Goal: Task Accomplishment & Management: Use online tool/utility

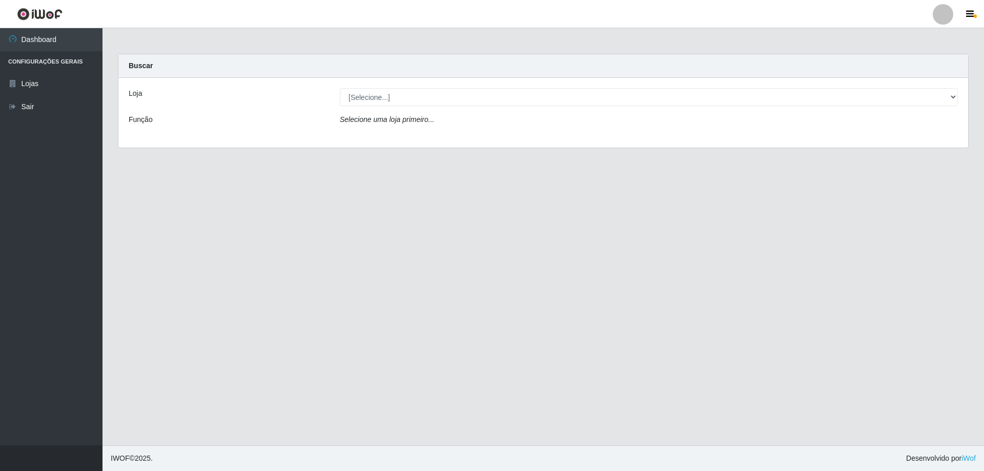
click at [357, 87] on div "Loja [Selecione...] SuperShow Bis - Avenida 6 SuperShow Bis - Rosa dos Ventos F…" at bounding box center [543, 113] width 850 height 70
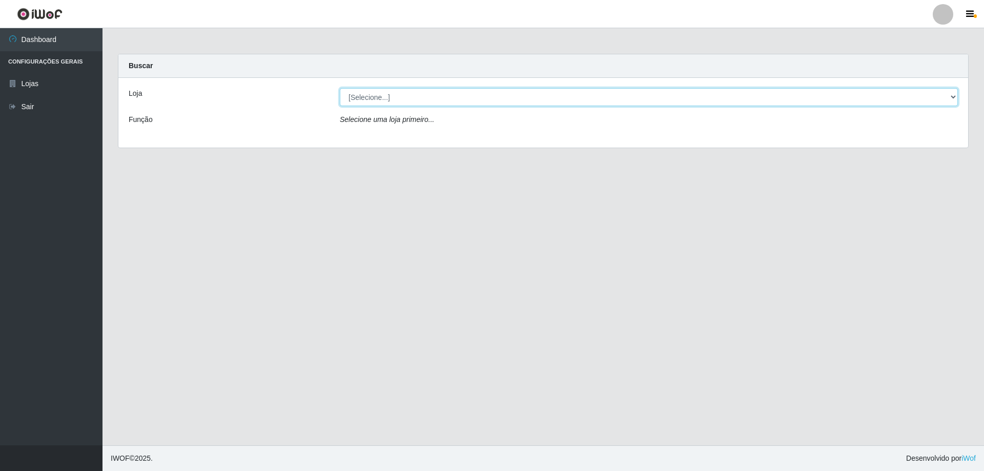
click at [367, 96] on select "[Selecione...] SuperShow Bis - Avenida 6 SuperShow [GEOGRAPHIC_DATA]" at bounding box center [649, 97] width 618 height 18
select select "60"
click at [340, 88] on select "[Selecione...] SuperShow Bis - Avenida 6 SuperShow [GEOGRAPHIC_DATA]" at bounding box center [649, 97] width 618 height 18
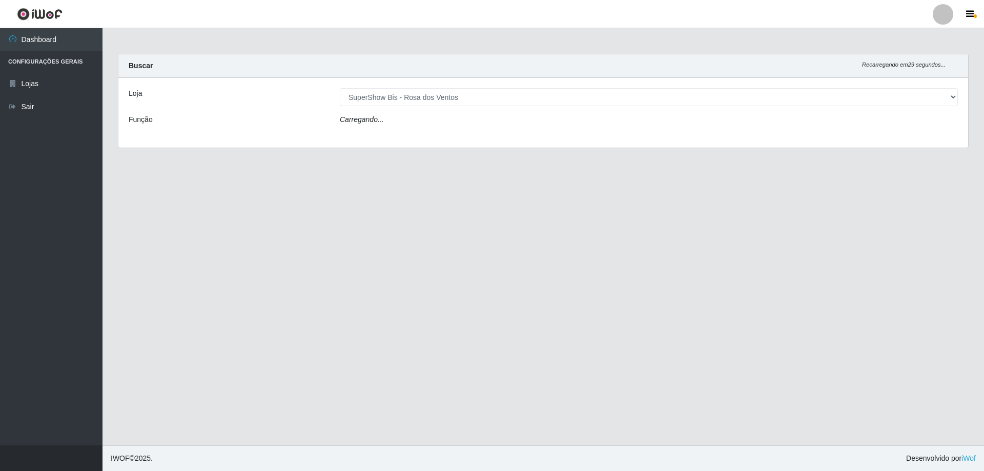
click at [386, 119] on div "Carregando..." at bounding box center [648, 121] width 633 height 15
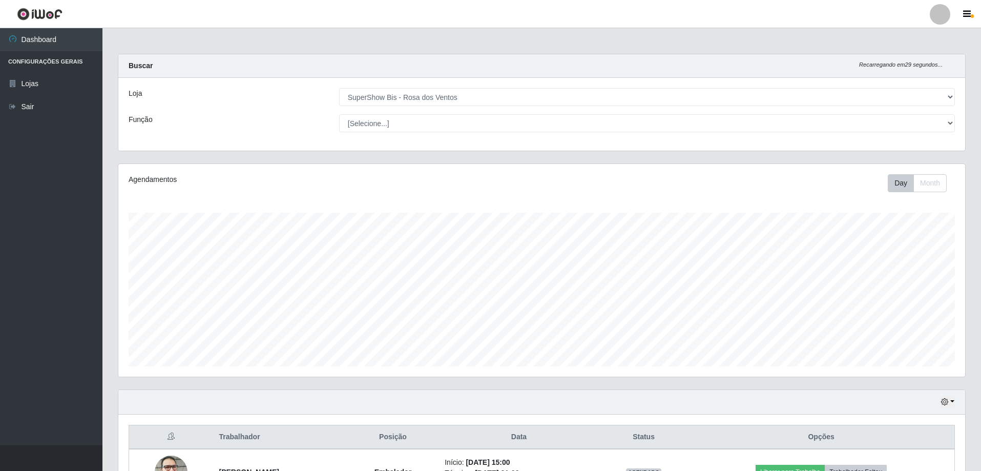
scroll to position [213, 847]
click at [383, 124] on select "[Selecione...] ASG ASG + ASG ++ Auxiliar de Cozinha Balconista de Açougue Balco…" at bounding box center [647, 123] width 616 height 18
select select "1"
click at [339, 114] on select "[Selecione...] ASG ASG + ASG ++ Auxiliar de Cozinha Balconista de Açougue Balco…" at bounding box center [647, 123] width 616 height 18
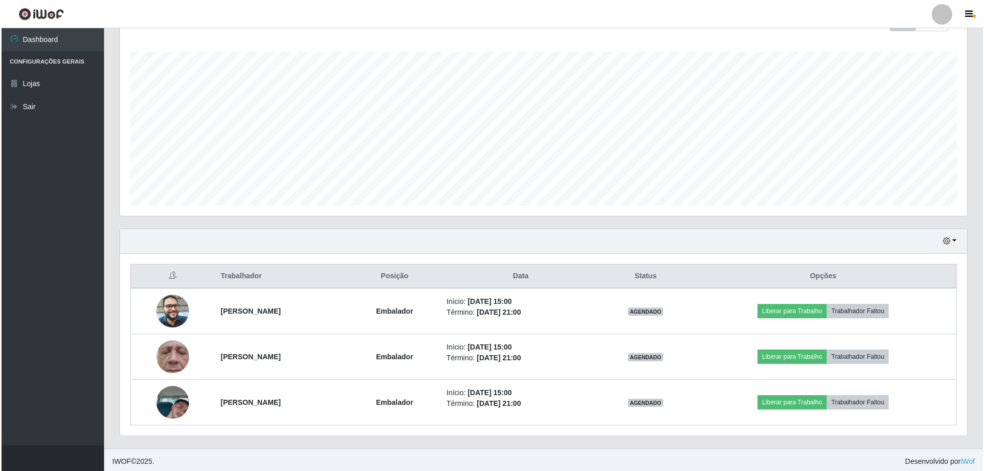
scroll to position [164, 0]
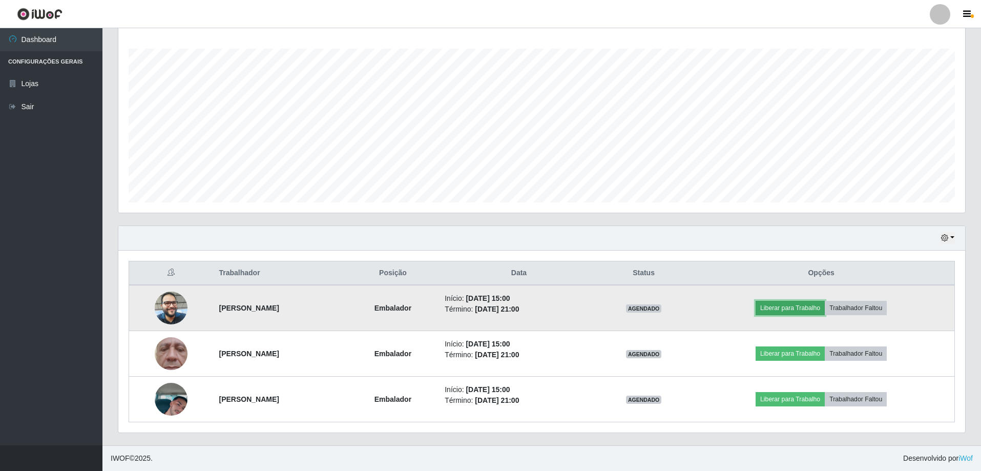
click at [786, 310] on button "Liberar para Trabalho" at bounding box center [790, 308] width 69 height 14
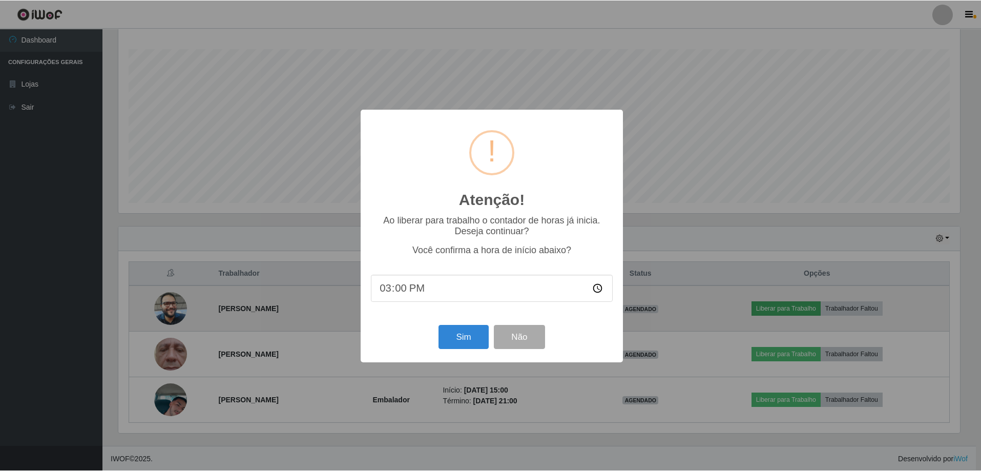
scroll to position [213, 842]
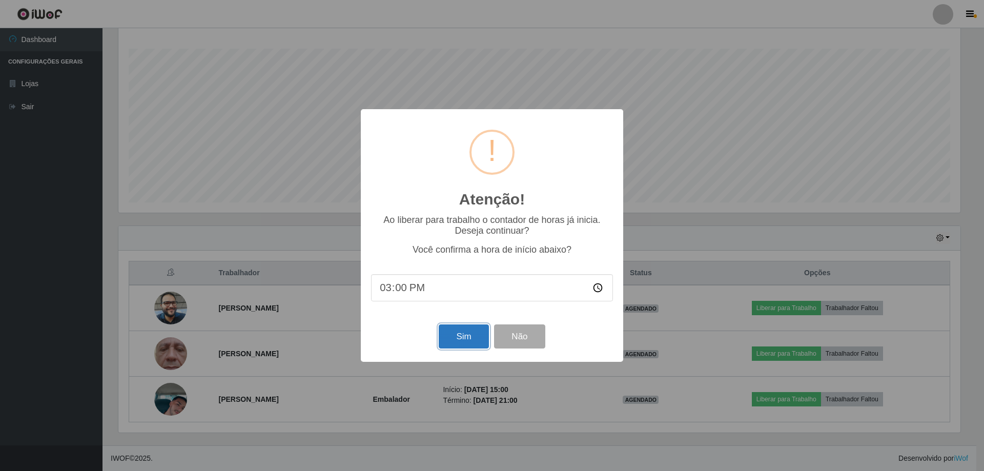
click at [454, 329] on button "Sim" at bounding box center [464, 336] width 50 height 24
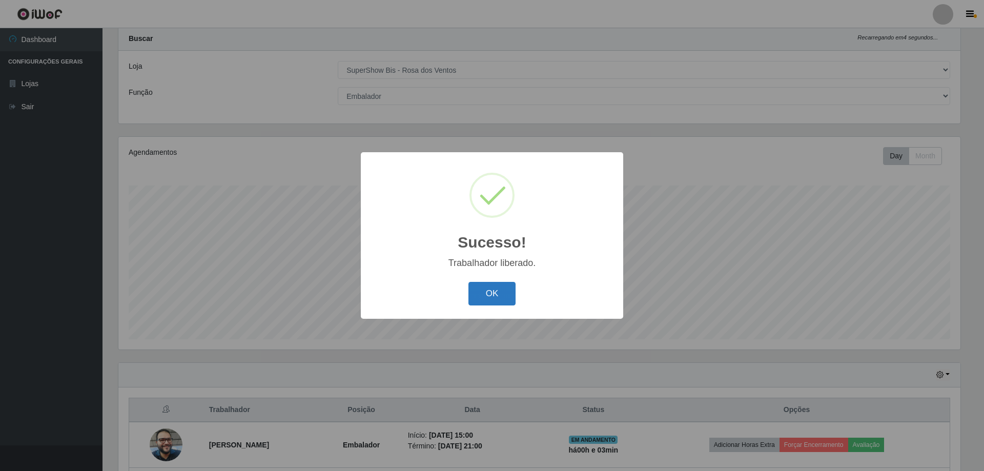
click at [506, 301] on button "OK" at bounding box center [492, 294] width 48 height 24
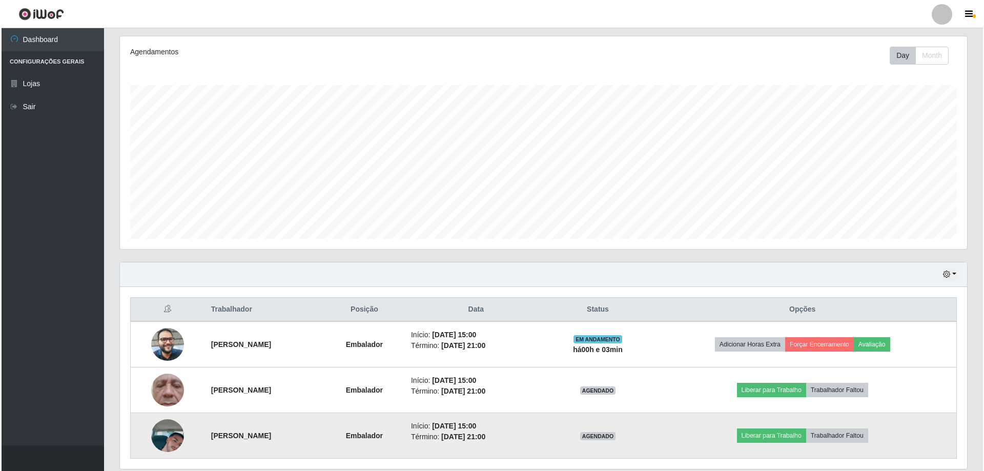
scroll to position [164, 0]
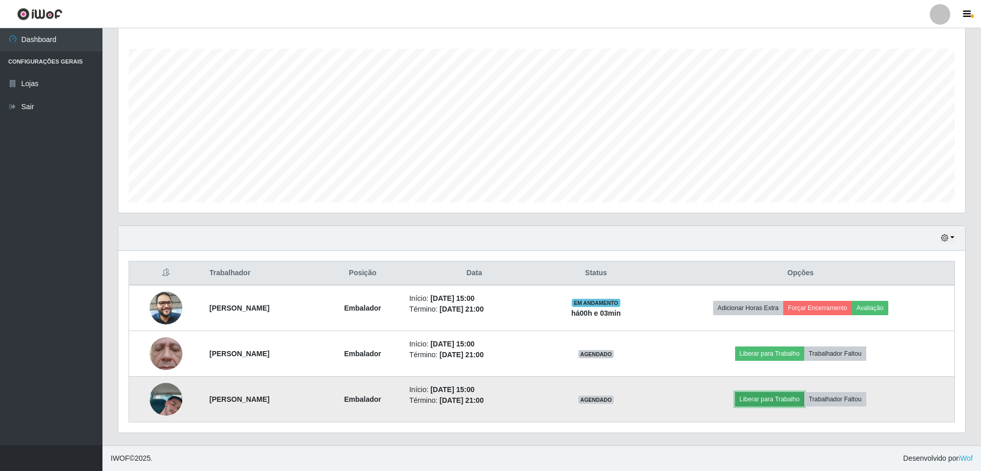
click at [798, 395] on button "Liberar para Trabalho" at bounding box center [769, 399] width 69 height 14
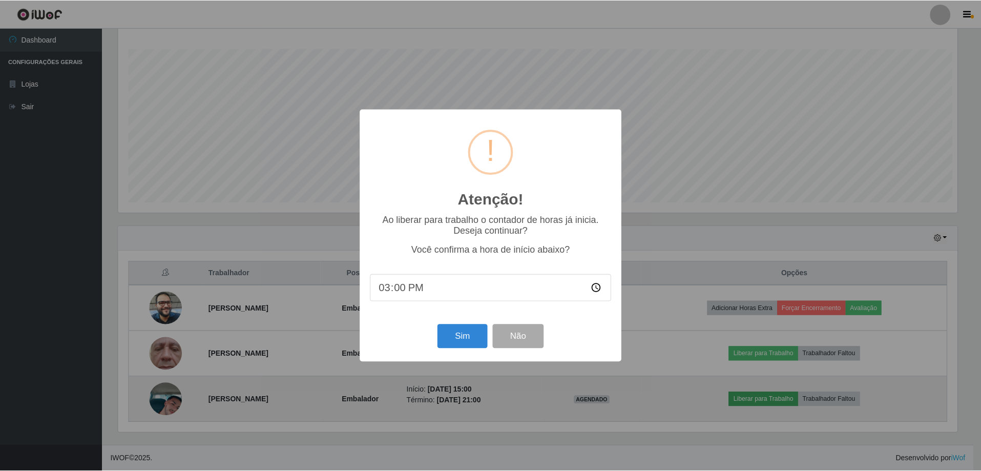
scroll to position [213, 842]
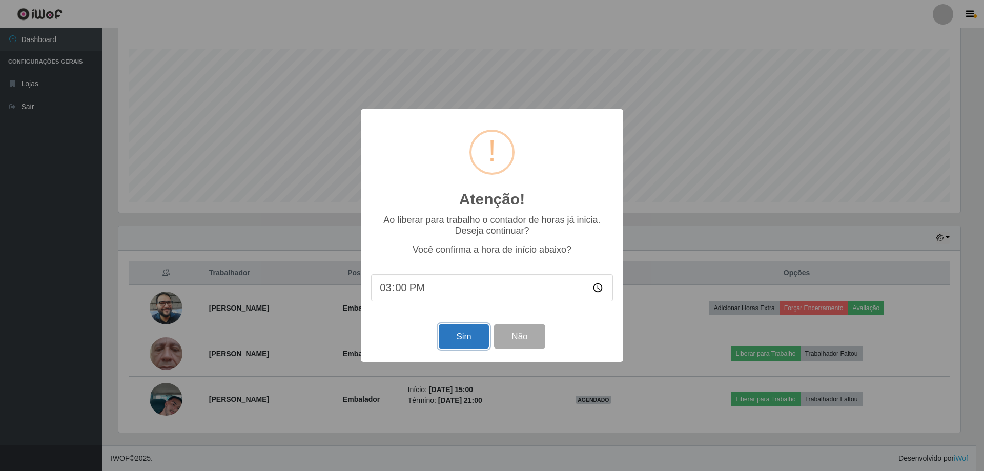
click at [454, 328] on button "Sim" at bounding box center [464, 336] width 50 height 24
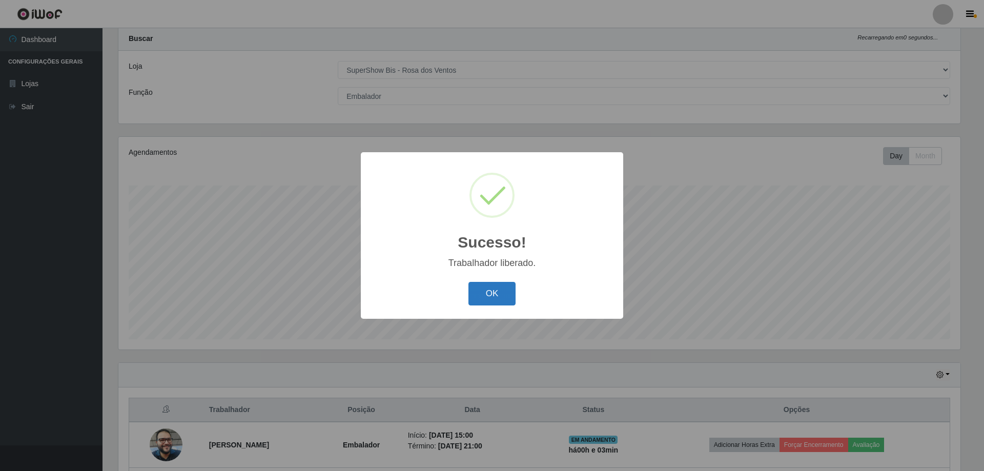
click at [501, 291] on button "OK" at bounding box center [492, 294] width 48 height 24
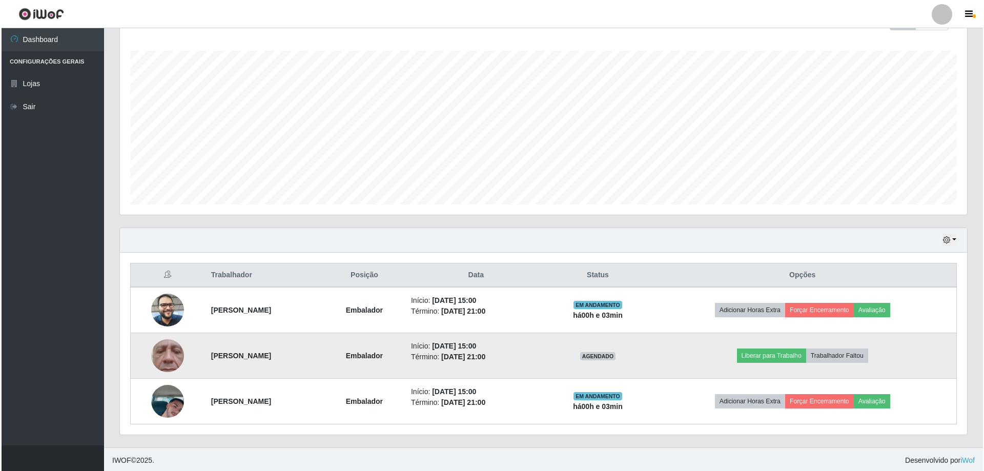
scroll to position [164, 0]
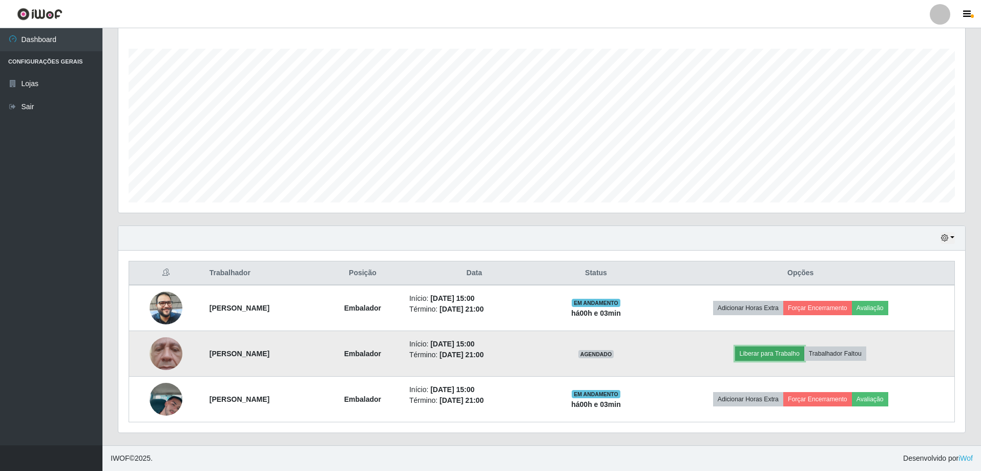
click at [774, 347] on button "Liberar para Trabalho" at bounding box center [769, 353] width 69 height 14
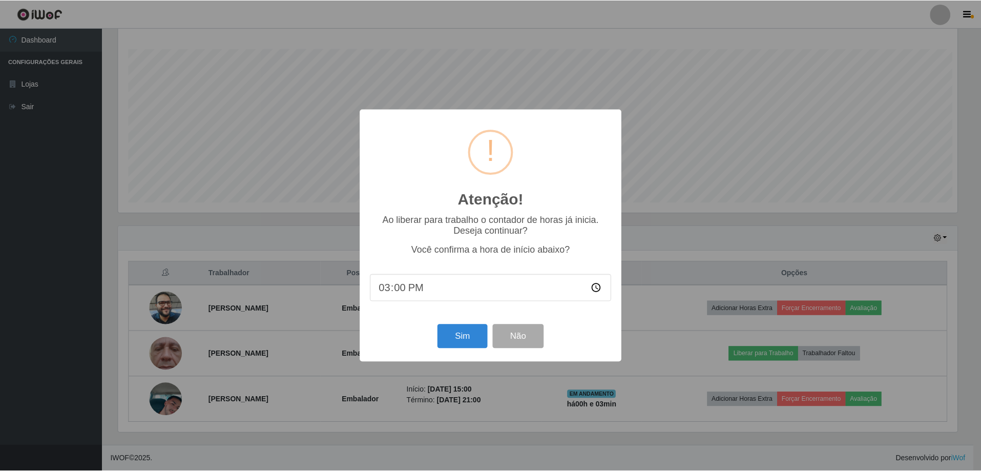
scroll to position [213, 842]
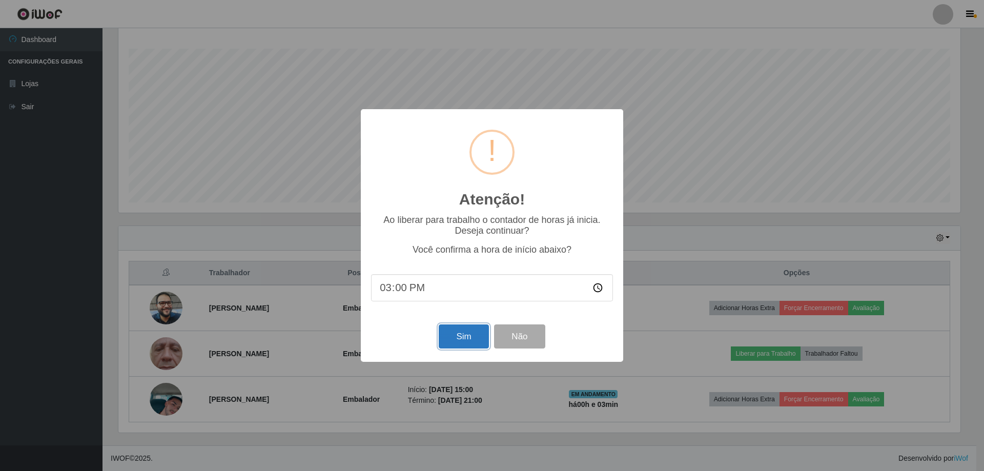
click at [457, 340] on button "Sim" at bounding box center [464, 336] width 50 height 24
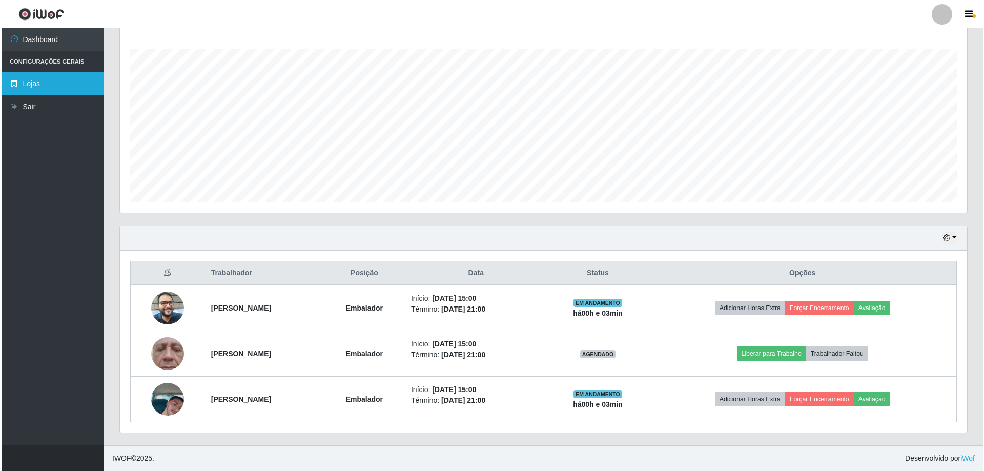
scroll to position [0, 0]
